Goal: Information Seeking & Learning: Learn about a topic

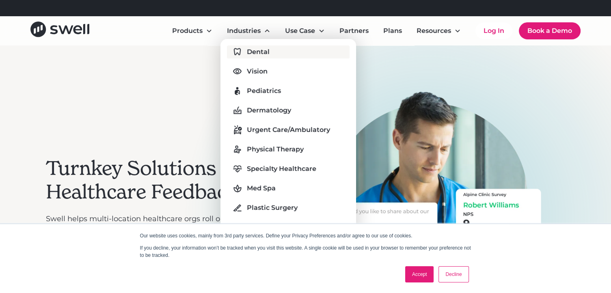
click at [255, 50] on div "Dental" at bounding box center [258, 52] width 23 height 10
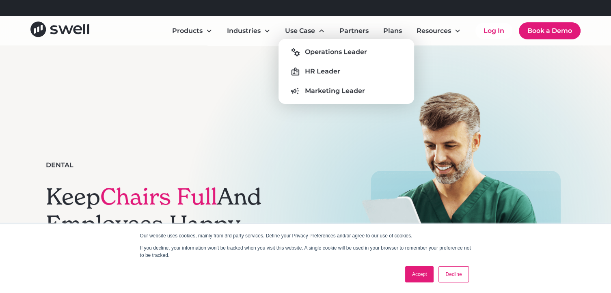
click at [450, 275] on link "Decline" at bounding box center [454, 274] width 30 height 16
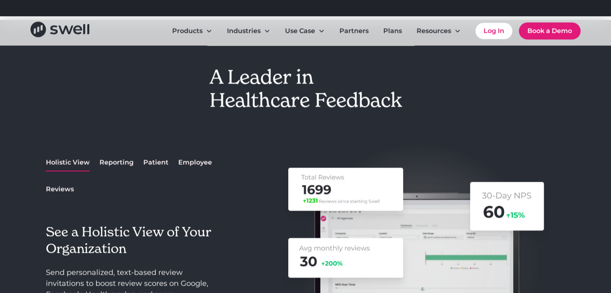
scroll to position [1015, 0]
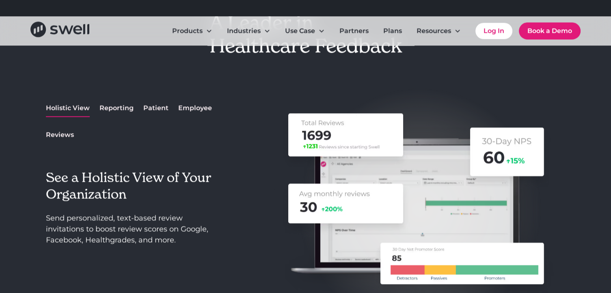
click at [118, 110] on div "Reporting" at bounding box center [117, 108] width 34 height 10
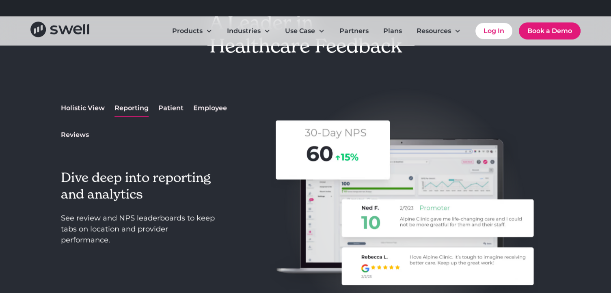
click at [173, 113] on div "Patient" at bounding box center [170, 108] width 25 height 10
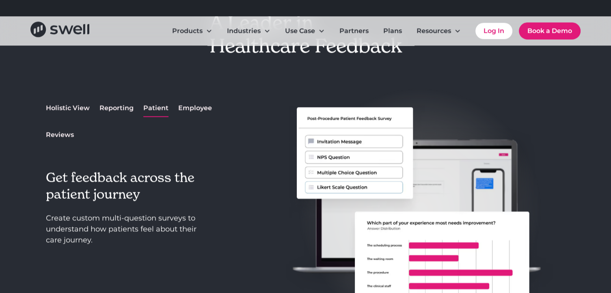
click at [192, 109] on div "Employee" at bounding box center [195, 108] width 34 height 10
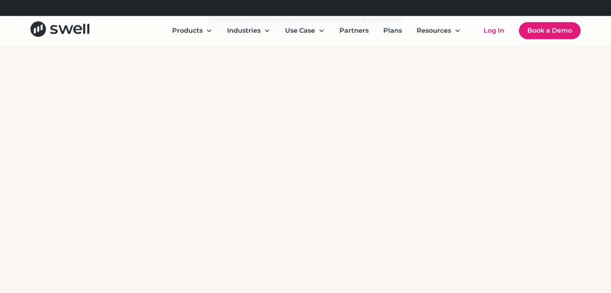
scroll to position [1634, 0]
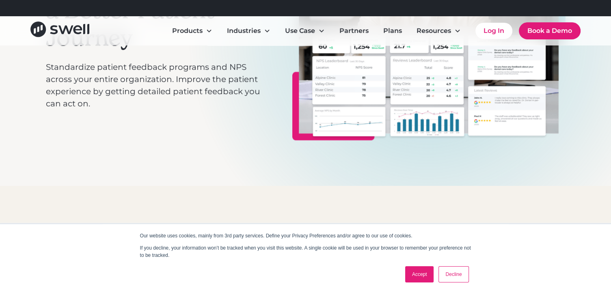
scroll to position [81, 0]
